Goal: Task Accomplishment & Management: Use online tool/utility

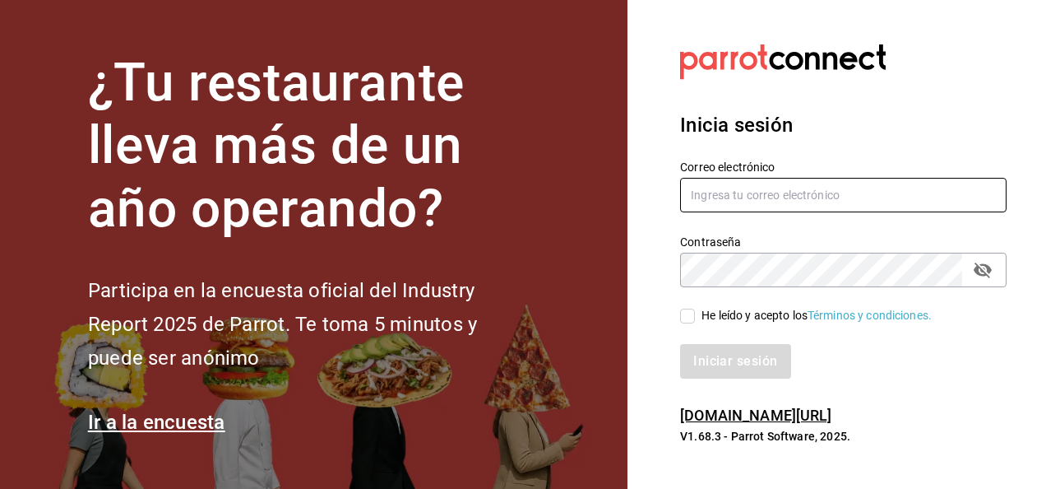
type input "[PERSON_NAME][EMAIL_ADDRESS][PERSON_NAME][DOMAIN_NAME]"
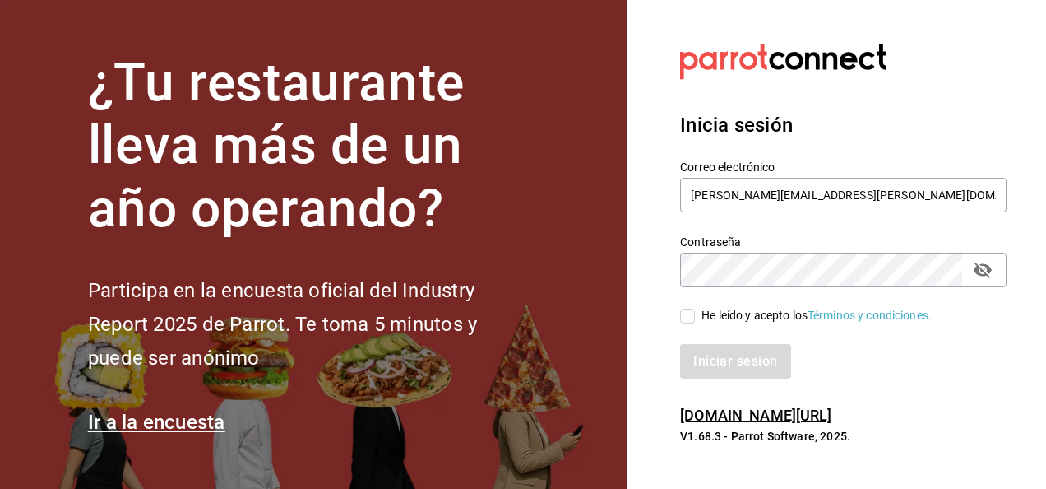
click at [988, 277] on icon "passwordField" at bounding box center [983, 270] width 20 height 20
click at [692, 313] on input "He leído y acepto los Términos y condiciones." at bounding box center [687, 315] width 15 height 15
checkbox input "true"
click at [715, 368] on button "Iniciar sesión" at bounding box center [736, 361] width 112 height 35
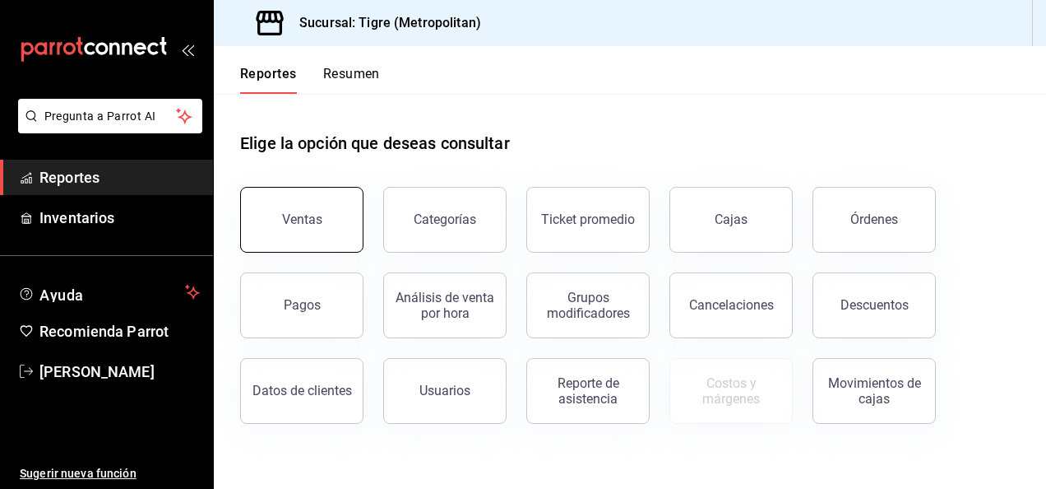
click at [343, 228] on button "Ventas" at bounding box center [301, 220] width 123 height 66
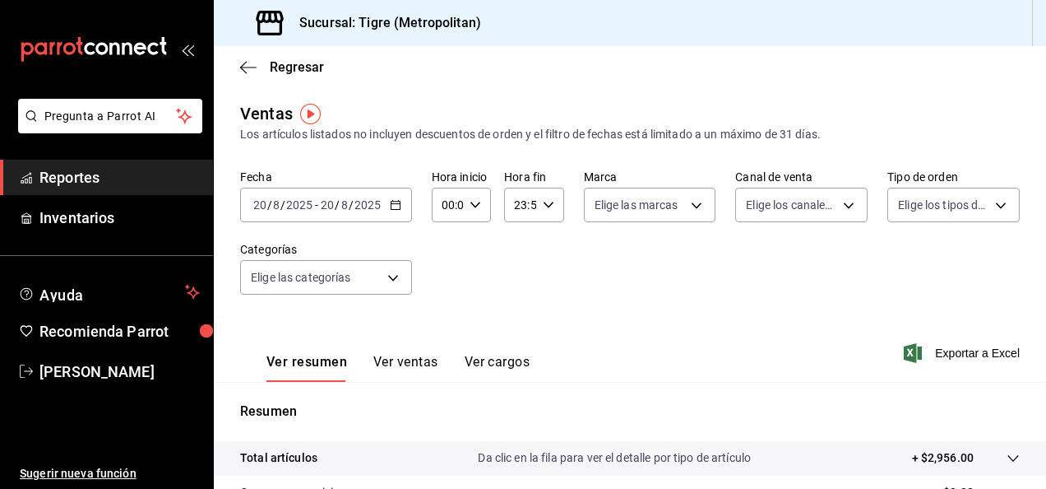
click at [396, 202] on icon "button" at bounding box center [396, 205] width 12 height 12
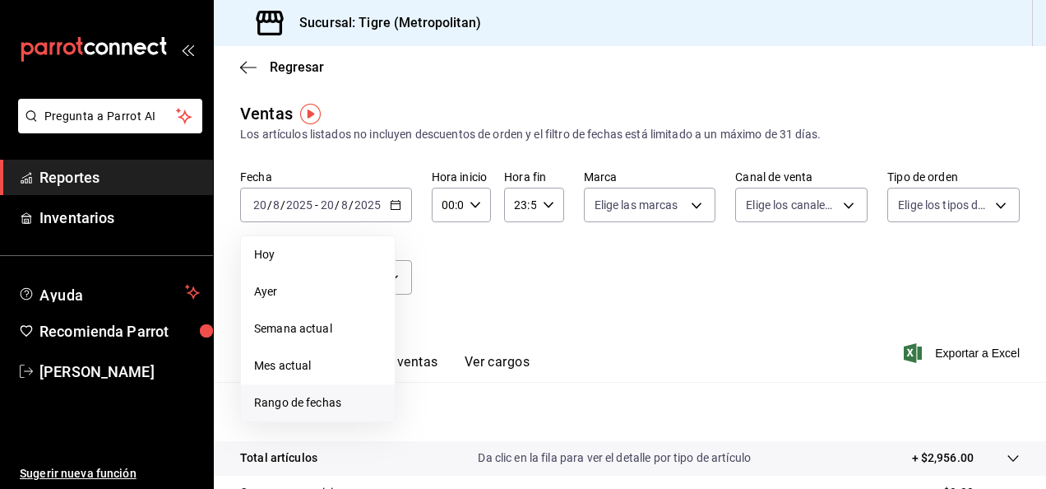
click at [322, 403] on span "Rango de fechas" at bounding box center [317, 402] width 127 height 17
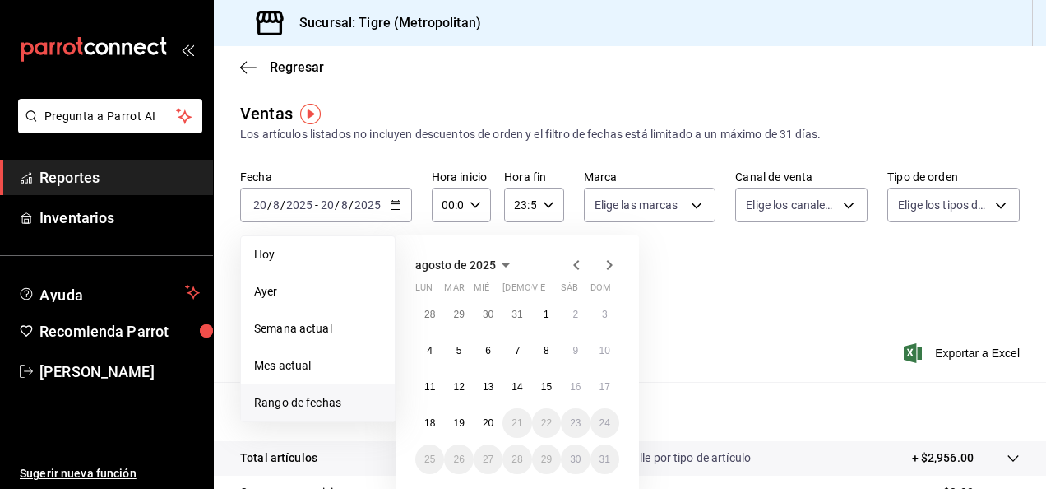
click at [594, 375] on div "28 29 30 31 1 2 3 4 5 6 7 8 9 10 11 12 13 14 15 16 17 18 19 20 21 22 23 24 25 2…" at bounding box center [517, 386] width 204 height 174
click at [429, 430] on button "18" at bounding box center [429, 423] width 29 height 30
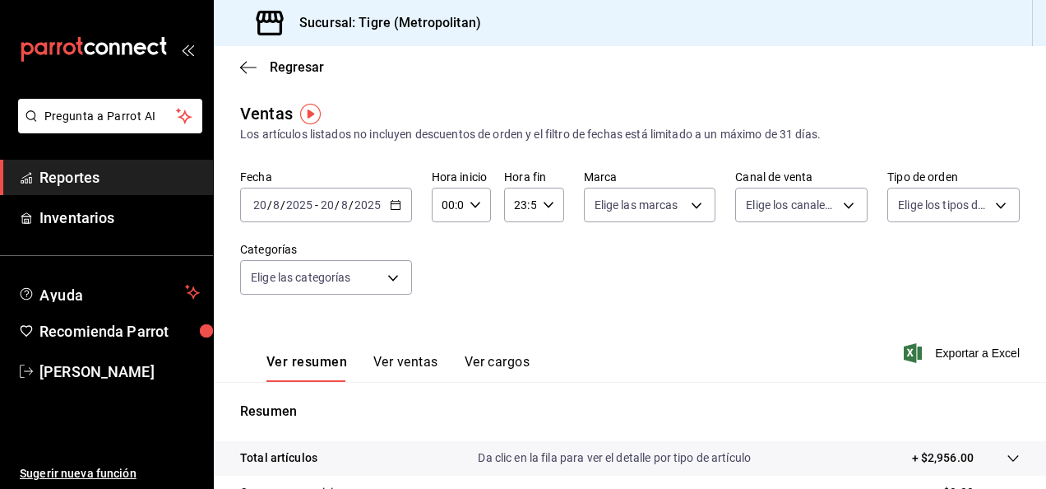
click at [472, 215] on div "00:00 Hora inicio" at bounding box center [461, 205] width 59 height 35
click at [448, 333] on button "02" at bounding box center [444, 325] width 23 height 33
type input "02:00"
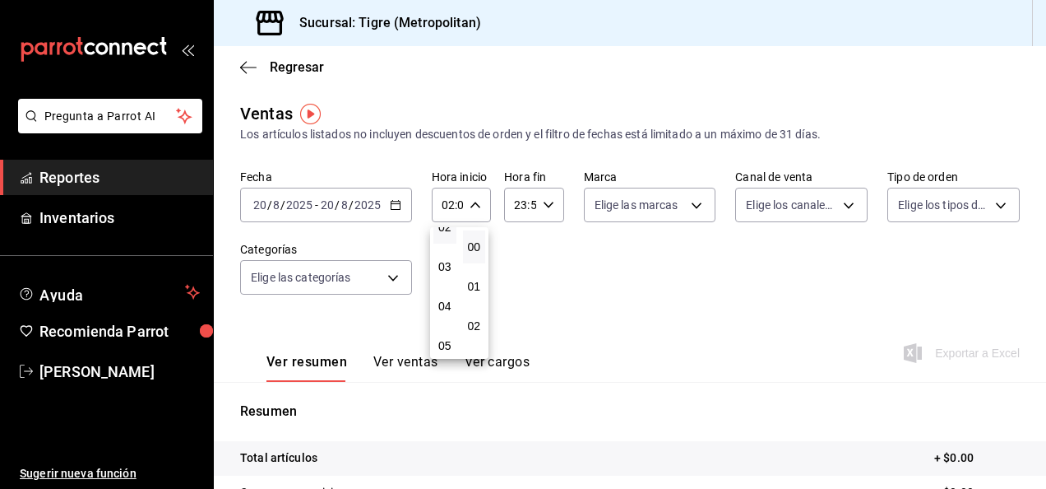
scroll to position [132, 0]
click at [448, 319] on button "05" at bounding box center [444, 312] width 23 height 33
type input "05:00"
click at [389, 208] on div at bounding box center [523, 244] width 1046 height 489
click at [391, 208] on \(Stroke\) "button" at bounding box center [396, 205] width 10 height 9
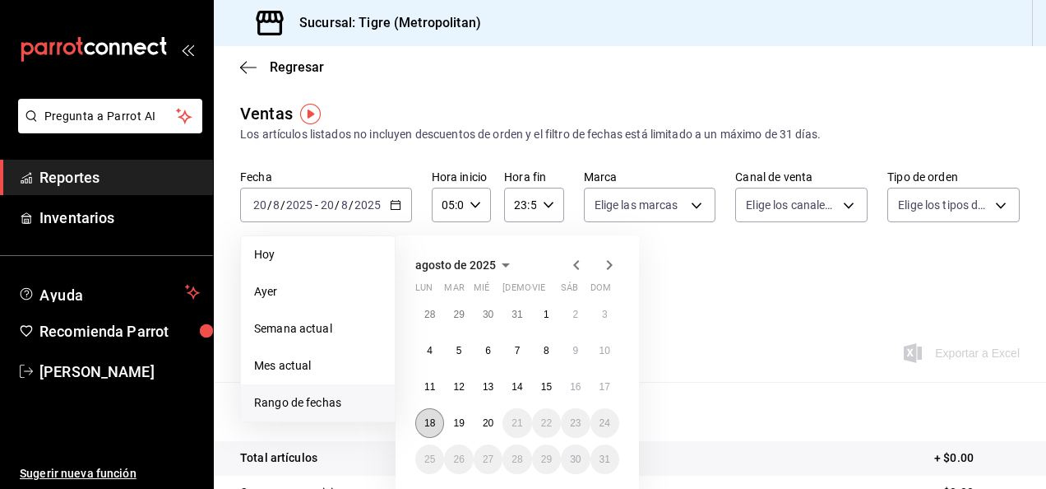
click at [437, 419] on button "18" at bounding box center [429, 423] width 29 height 30
click at [491, 423] on abbr "20" at bounding box center [488, 423] width 11 height 12
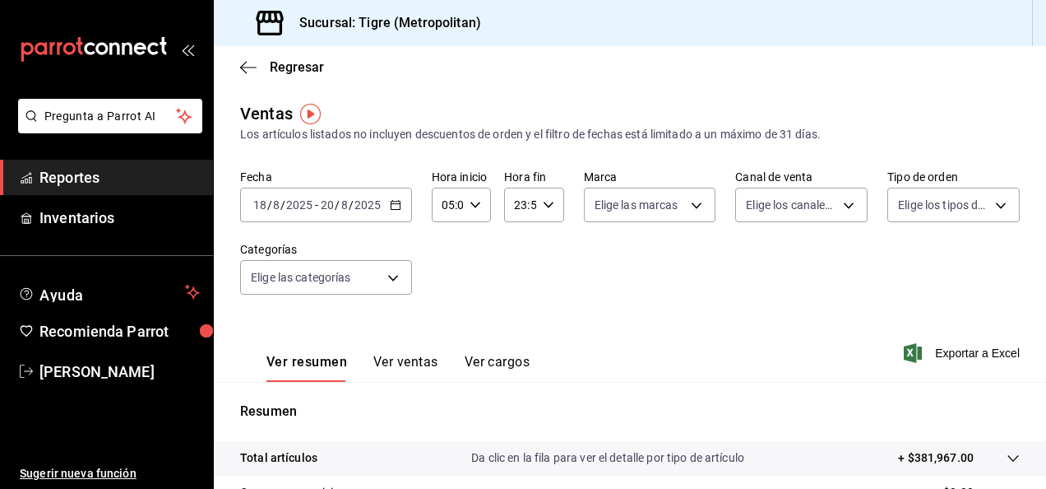
click at [545, 211] on icon "button" at bounding box center [549, 205] width 12 height 12
click at [515, 258] on span "21" at bounding box center [516, 259] width 3 height 13
type input "21:59"
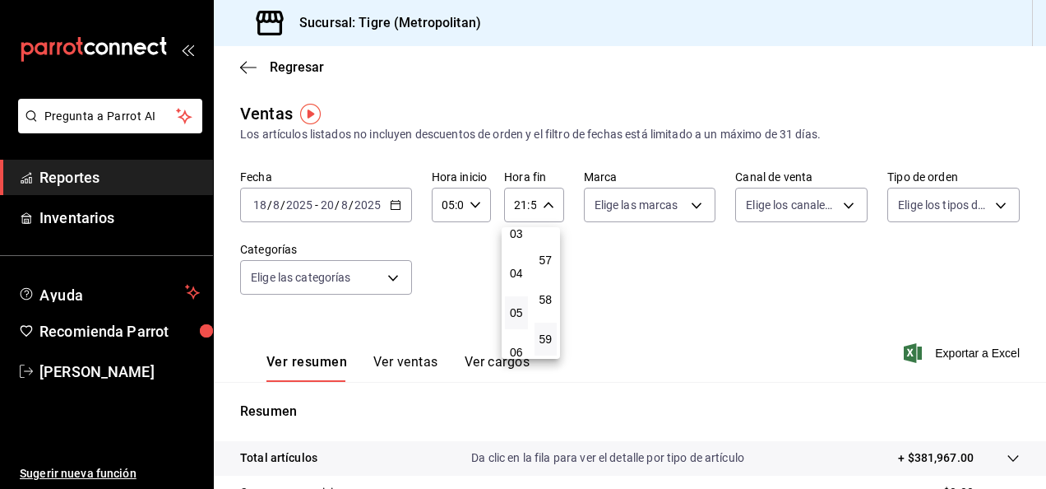
click at [525, 319] on button "05" at bounding box center [516, 312] width 23 height 33
type input "05:59"
click at [548, 336] on span "59" at bounding box center [545, 338] width 3 height 13
click at [544, 243] on span "00" at bounding box center [545, 246] width 3 height 13
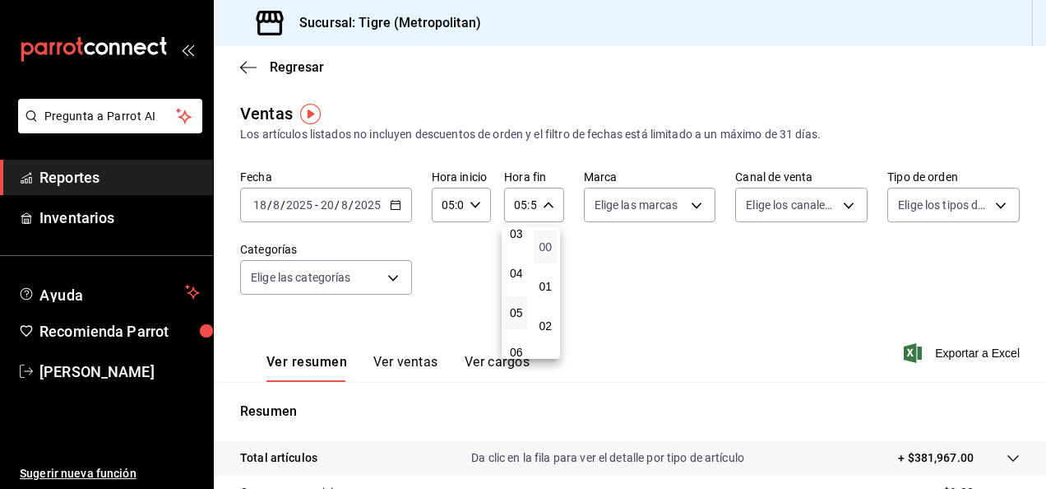
type input "05:00"
click at [635, 276] on div at bounding box center [523, 244] width 1046 height 489
click at [948, 355] on span "Exportar a Excel" at bounding box center [963, 353] width 113 height 20
